Goal: Find specific page/section: Find specific page/section

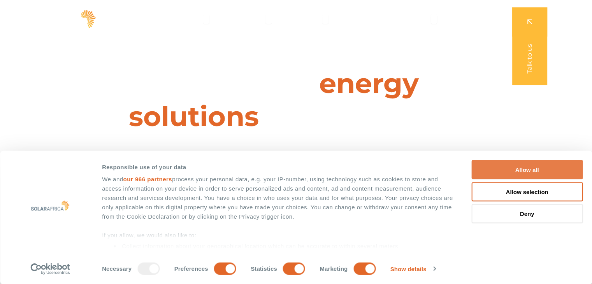
click at [510, 167] on button "Allow all" at bounding box center [526, 169] width 111 height 19
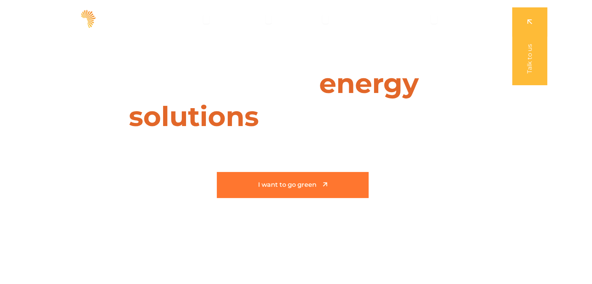
click at [344, 189] on link "I want to go green" at bounding box center [293, 185] width 152 height 26
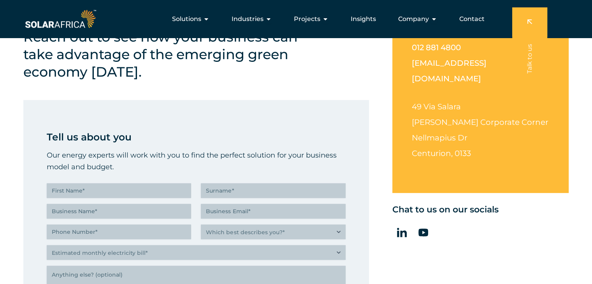
scroll to position [202, 0]
